Goal: Task Accomplishment & Management: Manage account settings

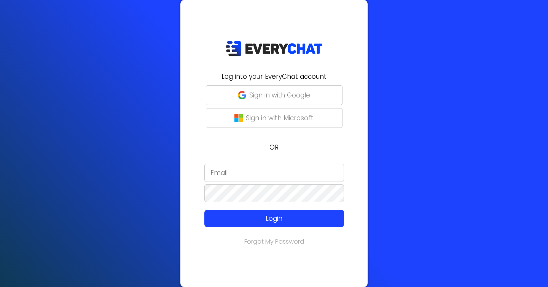
type input "[EMAIL_ADDRESS][DOMAIN_NAME]"
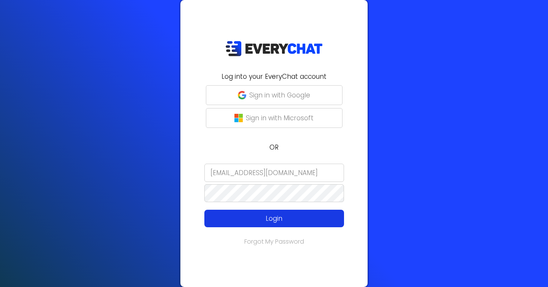
click at [258, 219] on p "Login" at bounding box center [273, 218] width 111 height 10
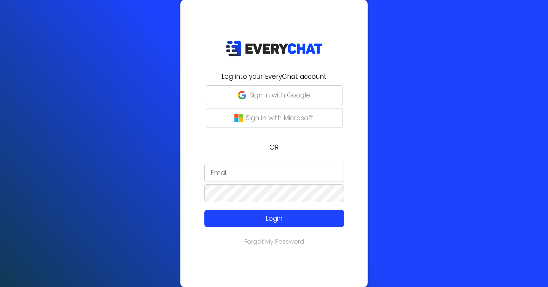
type input "[EMAIL_ADDRESS][DOMAIN_NAME]"
click at [300, 100] on p "Sign in with Google" at bounding box center [279, 95] width 61 height 10
